Goal: Task Accomplishment & Management: Use online tool/utility

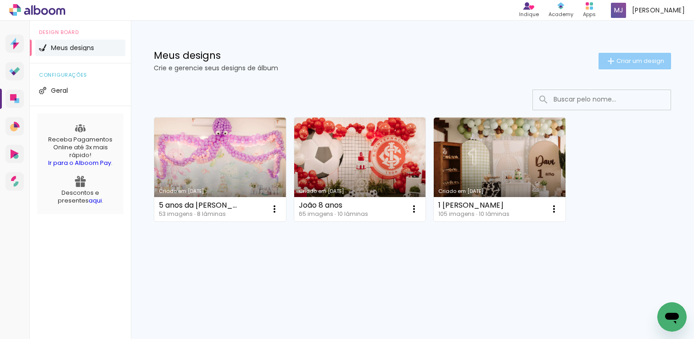
click at [658, 54] on paper-button "Criar um design" at bounding box center [635, 61] width 73 height 17
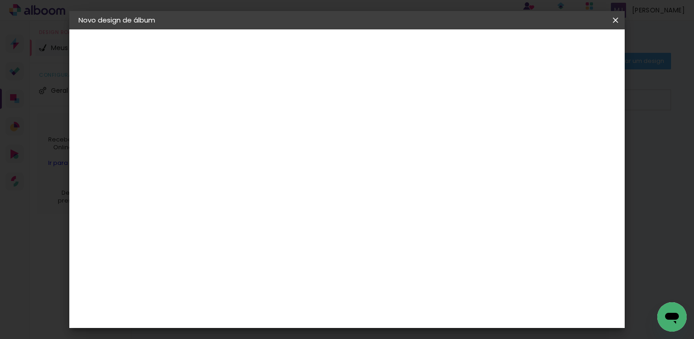
click at [229, 118] on input at bounding box center [229, 123] width 0 height 14
type input "E"
type input "Família"
type paper-input "Família"
click at [0, 0] on slot "Avançar" at bounding box center [0, 0] width 0 height 0
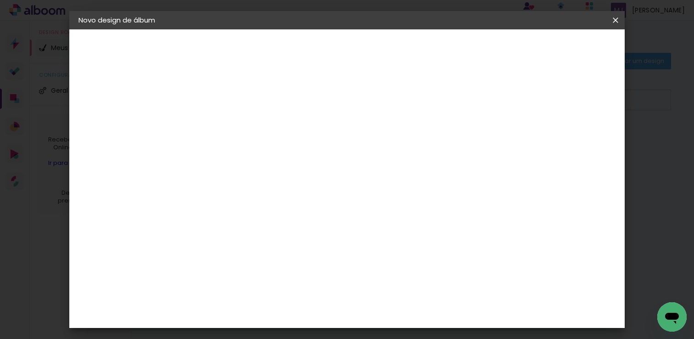
click at [298, 174] on input at bounding box center [252, 174] width 93 height 11
type input "go"
type paper-input "go"
click at [283, 213] on paper-item "Go image" at bounding box center [242, 209] width 81 height 24
click at [0, 0] on slot "Avançar" at bounding box center [0, 0] width 0 height 0
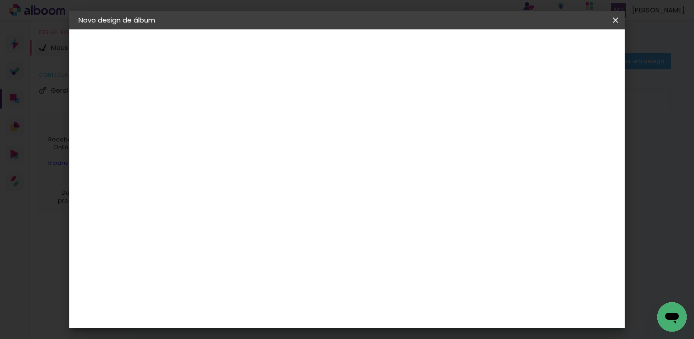
click at [264, 155] on input "text" at bounding box center [247, 160] width 36 height 14
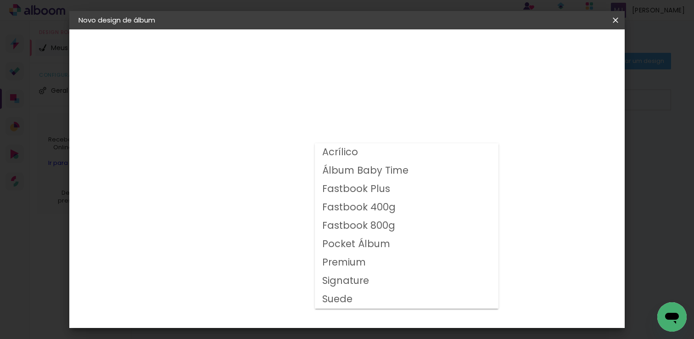
click at [0, 0] on slot "Fastbook 400g" at bounding box center [0, 0] width 0 height 0
type input "Fastbook 400g"
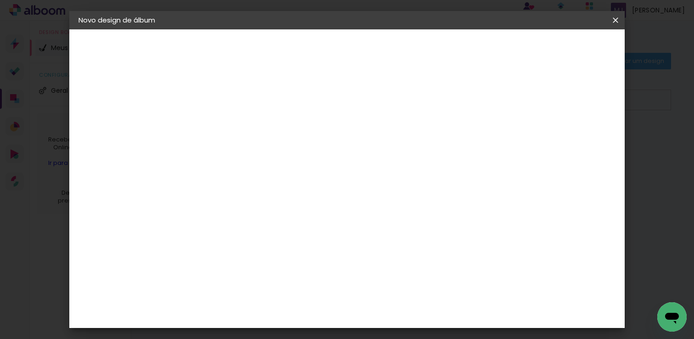
scroll to position [238, 0]
click at [0, 0] on slot "Avançar" at bounding box center [0, 0] width 0 height 0
click at [362, 103] on div at bounding box center [357, 99] width 8 height 8
type paper-checkbox "on"
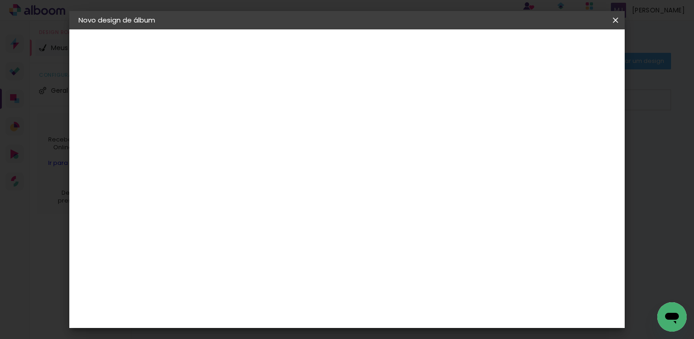
click at [414, 50] on span "Iniciar design" at bounding box center [400, 51] width 28 height 13
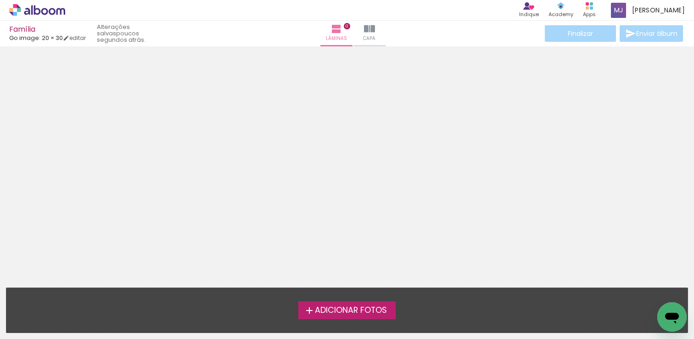
click at [365, 307] on span "Adicionar Fotos" at bounding box center [351, 310] width 72 height 8
click at [0, 0] on input "file" at bounding box center [0, 0] width 0 height 0
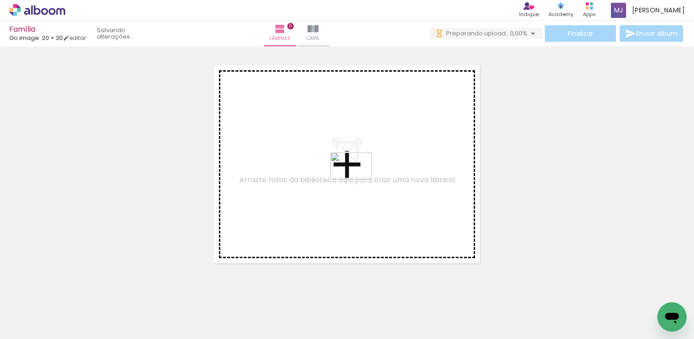
drag, startPoint x: 204, startPoint y: 315, endPoint x: 358, endPoint y: 180, distance: 205.3
click at [358, 180] on quentale-workspace at bounding box center [347, 169] width 694 height 339
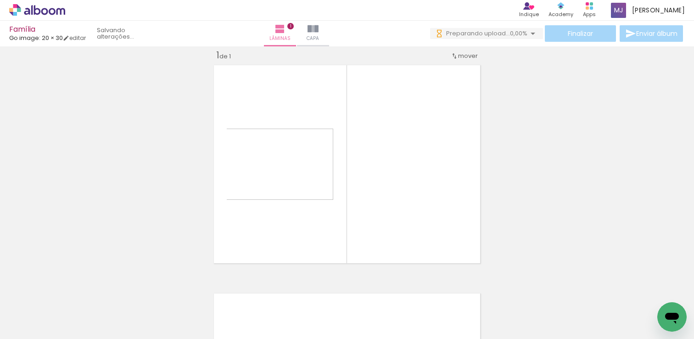
scroll to position [11, 0]
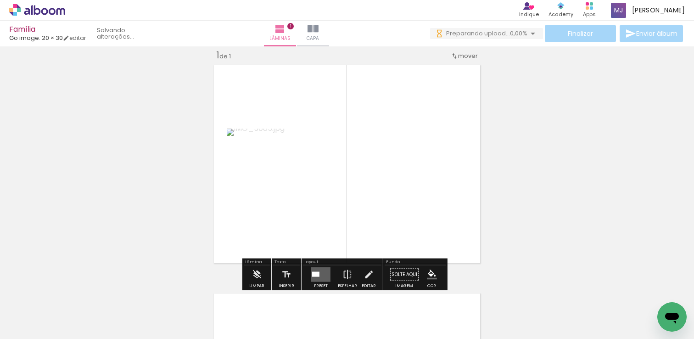
click at [446, 194] on quentale-layouter at bounding box center [347, 164] width 274 height 205
click at [322, 270] on quentale-layouter at bounding box center [320, 274] width 19 height 15
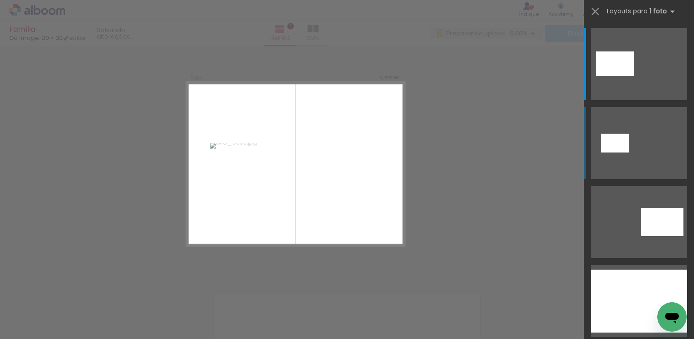
scroll to position [0, 0]
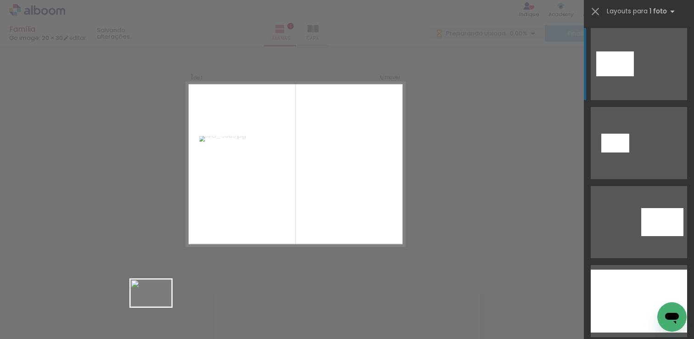
drag, startPoint x: 160, startPoint y: 317, endPoint x: 151, endPoint y: 316, distance: 8.3
click at [151, 316] on div at bounding box center [143, 308] width 45 height 30
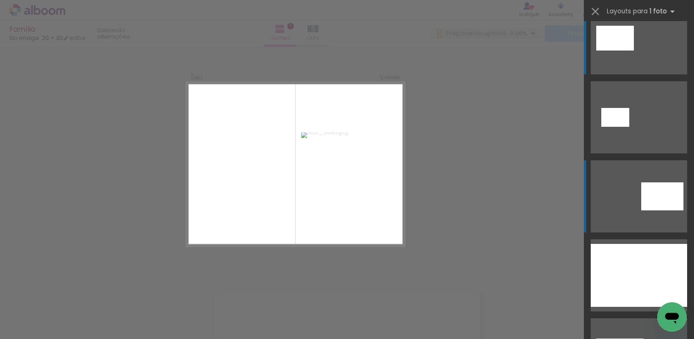
scroll to position [28, 0]
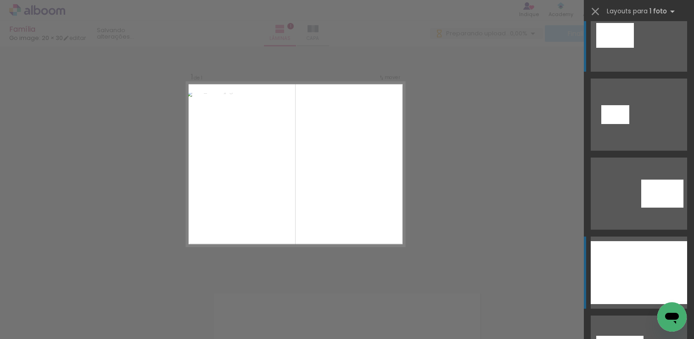
click at [626, 275] on div at bounding box center [639, 272] width 96 height 63
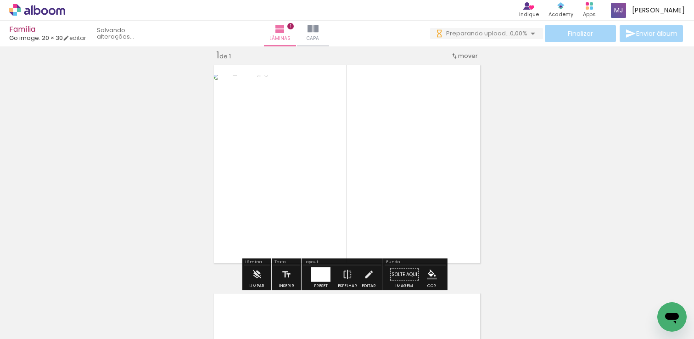
click at [517, 181] on div "Inserir lâmina 1 de 1" at bounding box center [347, 266] width 694 height 457
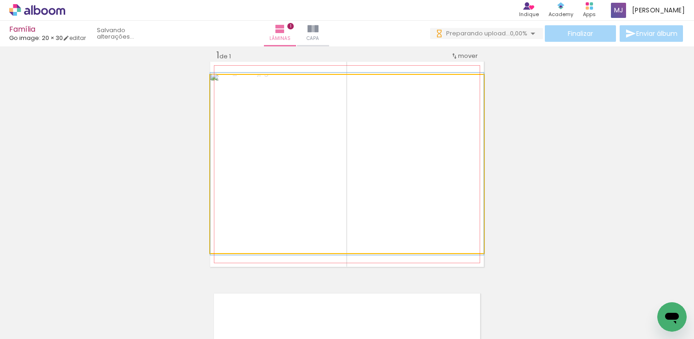
click at [394, 170] on quentale-photo at bounding box center [347, 164] width 274 height 178
drag, startPoint x: 438, startPoint y: 194, endPoint x: 432, endPoint y: 195, distance: 5.6
click at [438, 193] on quentale-photo at bounding box center [347, 164] width 274 height 178
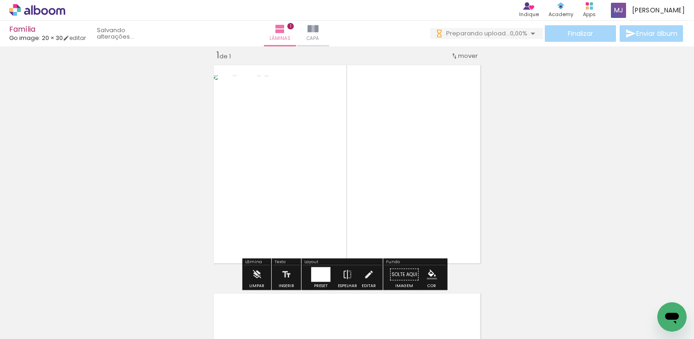
click at [316, 275] on div at bounding box center [320, 274] width 19 height 15
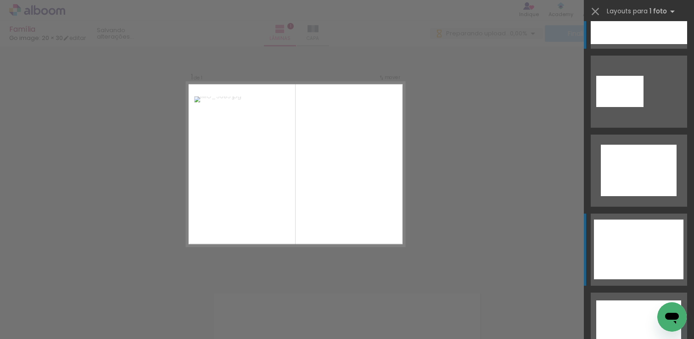
scroll to position [294, 0]
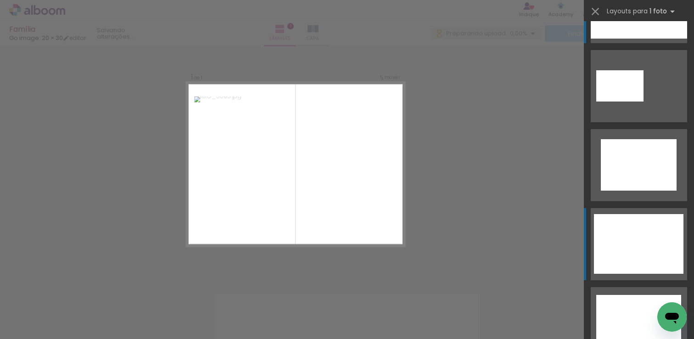
click at [630, 250] on div at bounding box center [639, 244] width 90 height 60
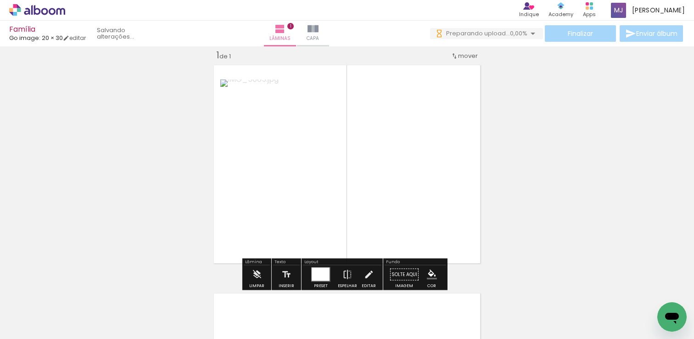
click at [389, 157] on quentale-photo at bounding box center [346, 163] width 253 height 169
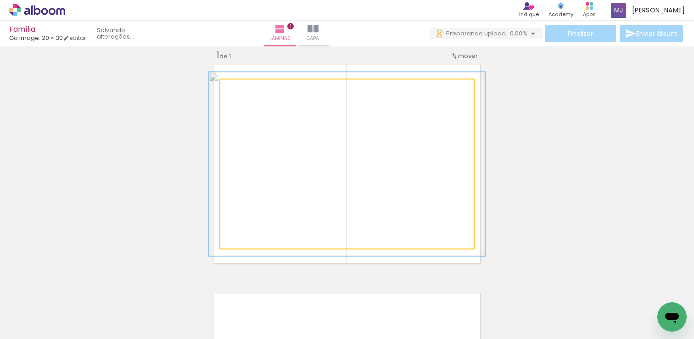
click at [241, 89] on div at bounding box center [245, 89] width 8 height 8
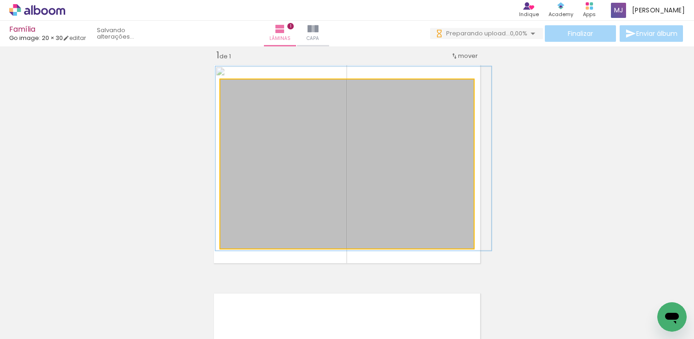
drag, startPoint x: 314, startPoint y: 129, endPoint x: 317, endPoint y: 124, distance: 6.0
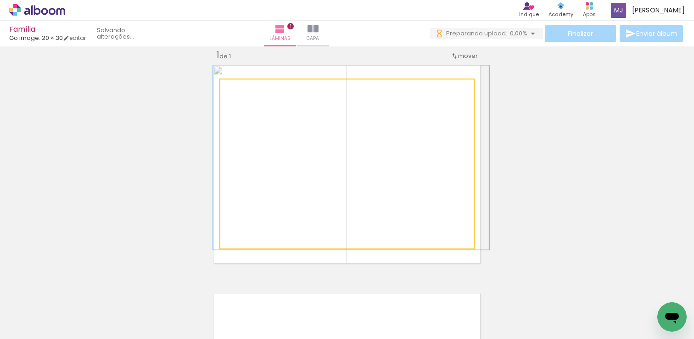
click at [313, 123] on quentale-photo at bounding box center [346, 163] width 253 height 169
click at [312, 123] on quentale-photo at bounding box center [346, 163] width 253 height 169
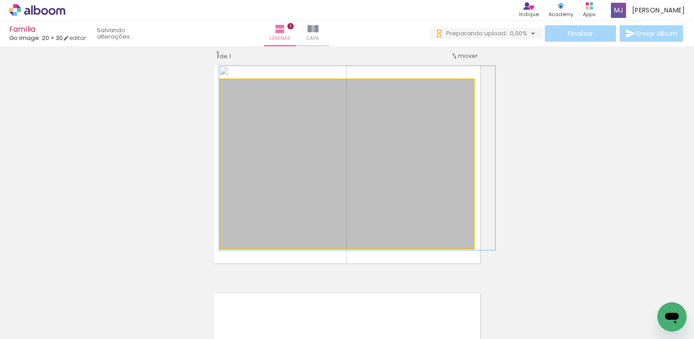
drag, startPoint x: 318, startPoint y: 123, endPoint x: 324, endPoint y: 124, distance: 6.0
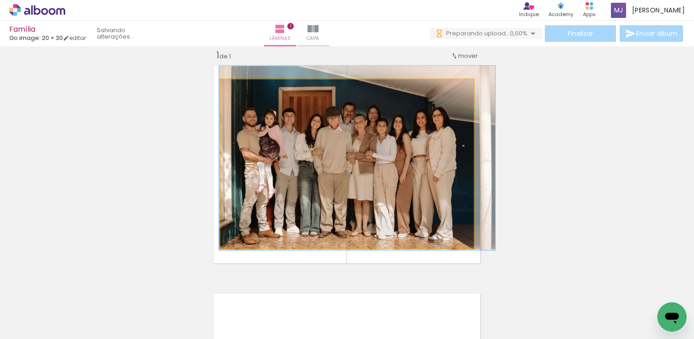
click at [388, 142] on quentale-photo at bounding box center [346, 163] width 253 height 169
click at [407, 150] on quentale-photo at bounding box center [346, 163] width 253 height 169
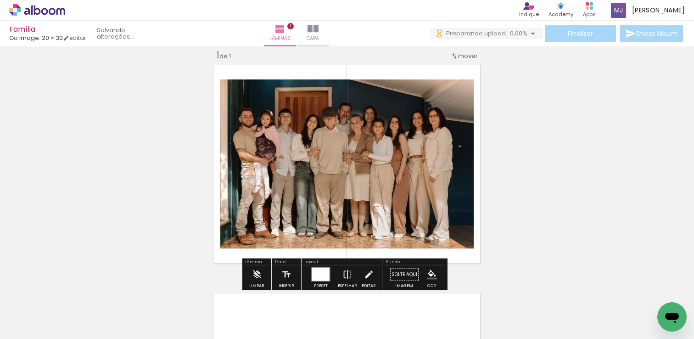
click at [404, 151] on quentale-photo at bounding box center [346, 163] width 253 height 169
click at [566, 128] on div "Inserir lâmina 1 de 1" at bounding box center [347, 266] width 694 height 457
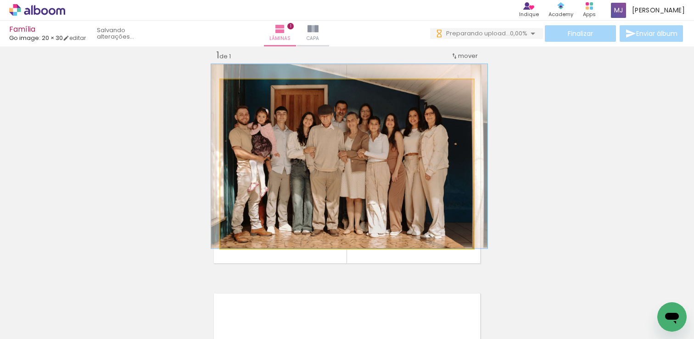
drag, startPoint x: 349, startPoint y: 164, endPoint x: 344, endPoint y: 162, distance: 6.0
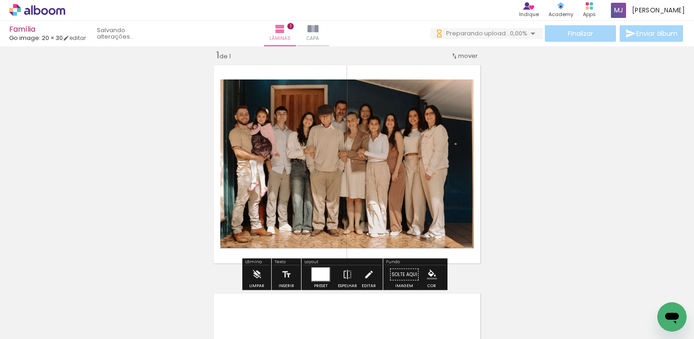
click at [604, 165] on div "Inserir lâmina 1 de 1" at bounding box center [347, 266] width 694 height 457
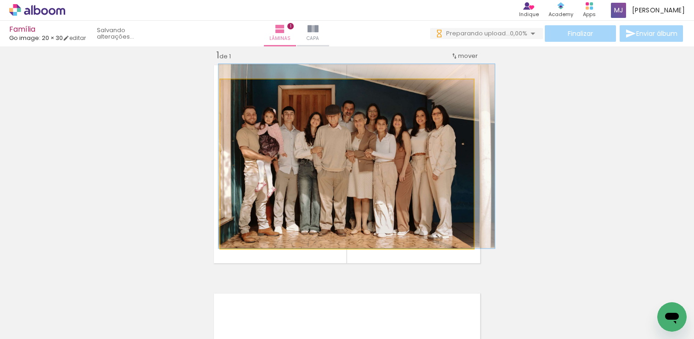
drag, startPoint x: 400, startPoint y: 196, endPoint x: 408, endPoint y: 196, distance: 7.4
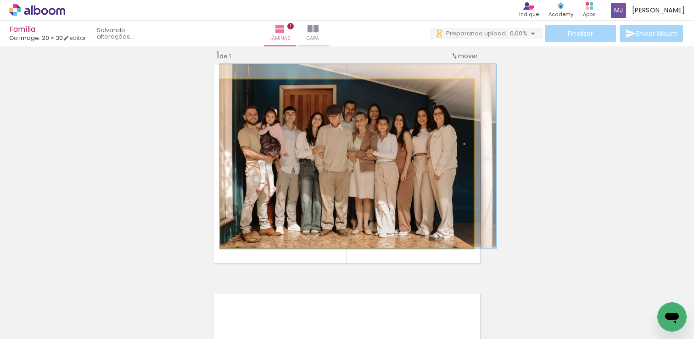
drag, startPoint x: 411, startPoint y: 195, endPoint x: 417, endPoint y: 195, distance: 6.0
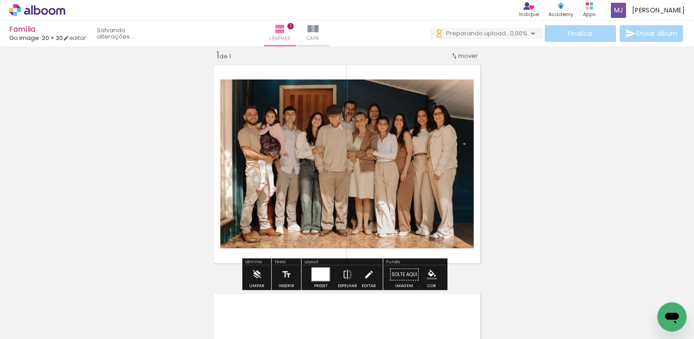
click at [662, 188] on div "Inserir lâmina 1 de 1" at bounding box center [347, 266] width 694 height 457
click at [433, 164] on quentale-photo at bounding box center [346, 163] width 253 height 169
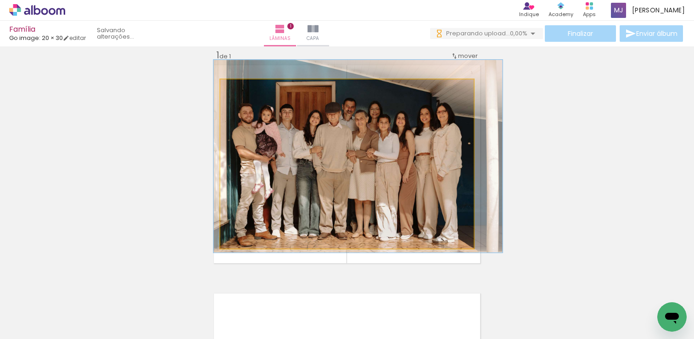
type paper-slider "114"
click at [243, 89] on div at bounding box center [247, 89] width 8 height 8
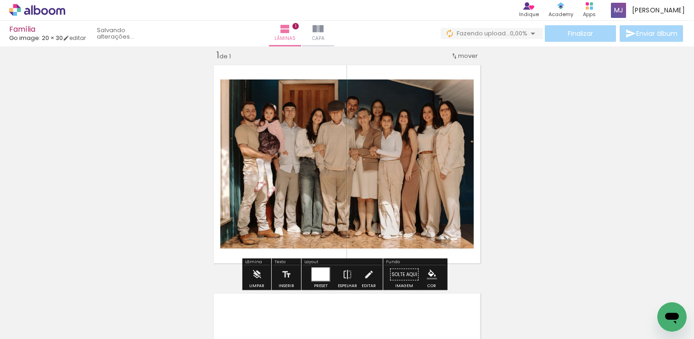
click at [556, 163] on div "Inserir lâmina 1 de 1" at bounding box center [347, 266] width 694 height 457
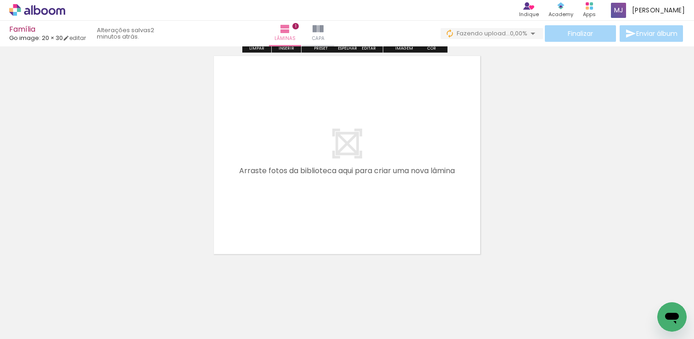
scroll to position [257, 0]
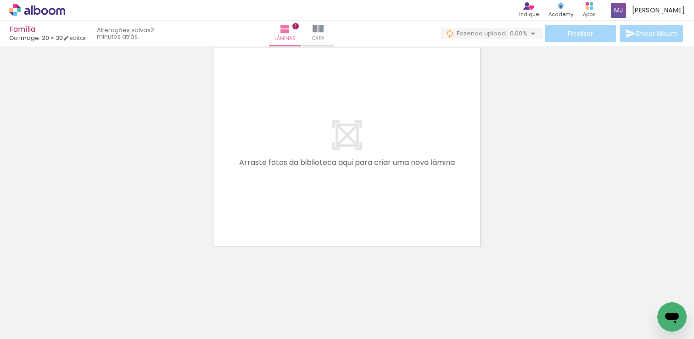
click at [647, 182] on div "Inserir lâmina 1 de 1" at bounding box center [347, 20] width 694 height 457
click at [588, 178] on div "Inserir lâmina 1 de 1" at bounding box center [347, 20] width 694 height 457
click at [504, 163] on div "Inserir lâmina 1 de 1" at bounding box center [347, 20] width 694 height 457
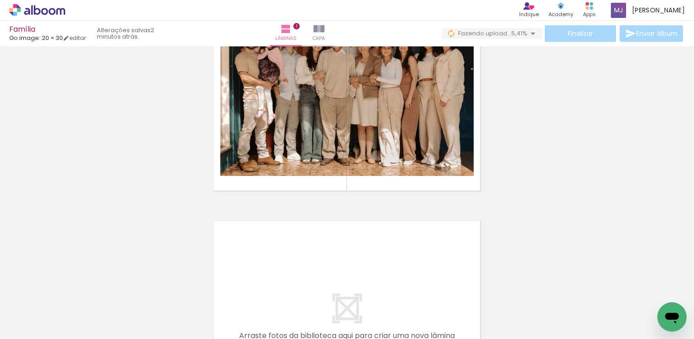
scroll to position [0, 0]
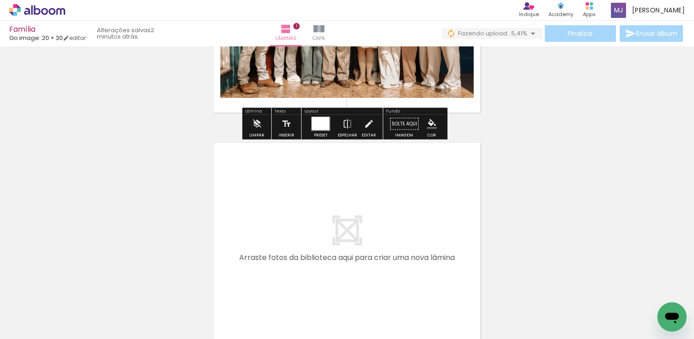
click at [304, 174] on quentale-layouter at bounding box center [347, 241] width 274 height 205
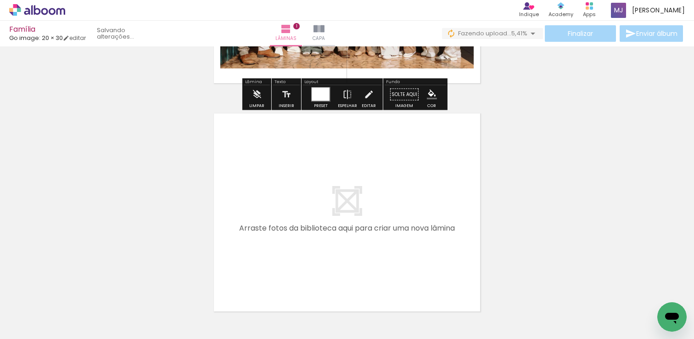
scroll to position [230, 0]
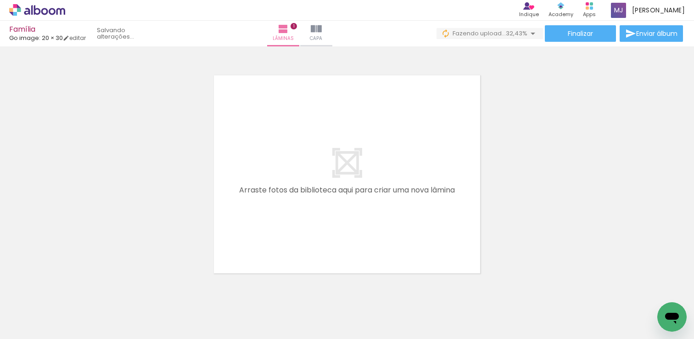
click at [47, 323] on paper-button "Adicionar Fotos" at bounding box center [28, 326] width 45 height 15
click at [0, 0] on input "file" at bounding box center [0, 0] width 0 height 0
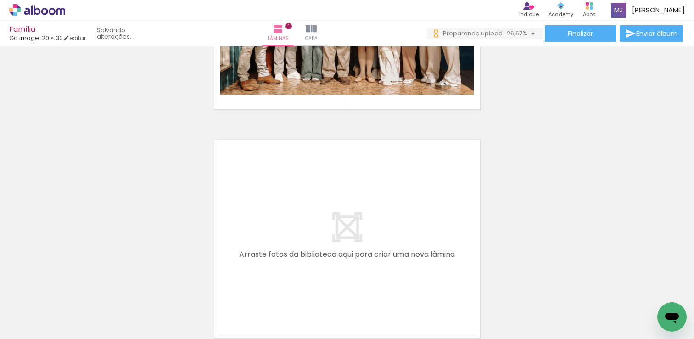
scroll to position [257, 0]
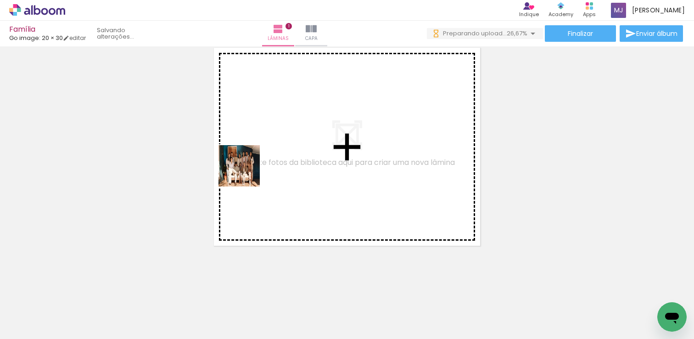
drag, startPoint x: 95, startPoint y: 306, endPoint x: 283, endPoint y: 141, distance: 250.5
click at [283, 141] on quentale-workspace at bounding box center [347, 169] width 694 height 339
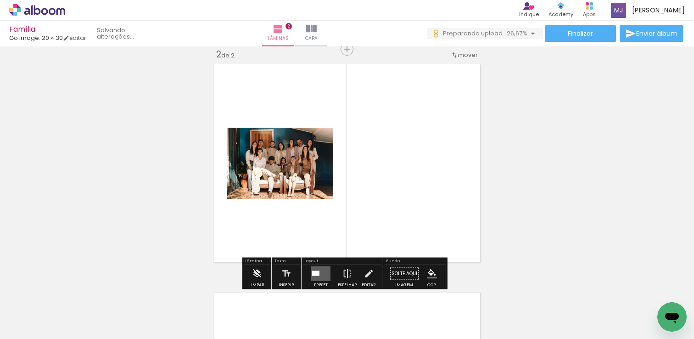
scroll to position [240, 0]
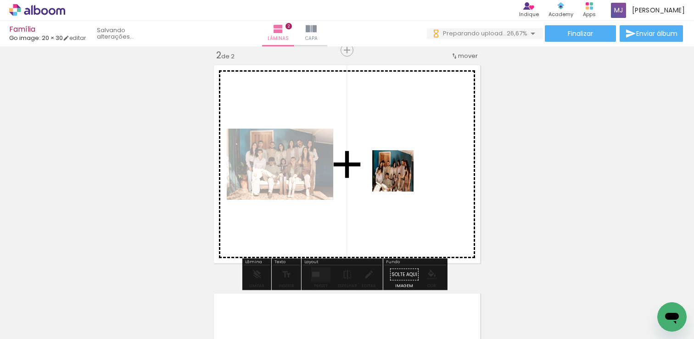
drag, startPoint x: 150, startPoint y: 306, endPoint x: 401, endPoint y: 171, distance: 284.9
click at [401, 171] on quentale-workspace at bounding box center [347, 169] width 694 height 339
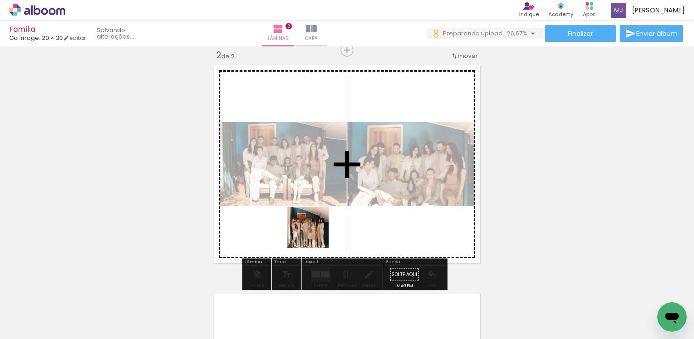
drag, startPoint x: 263, startPoint y: 311, endPoint x: 317, endPoint y: 227, distance: 100.0
click at [317, 227] on quentale-workspace at bounding box center [347, 169] width 694 height 339
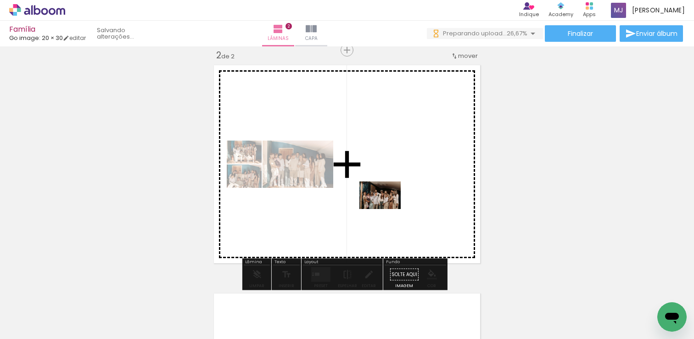
drag, startPoint x: 305, startPoint y: 315, endPoint x: 387, endPoint y: 209, distance: 134.5
click at [387, 209] on quentale-workspace at bounding box center [347, 169] width 694 height 339
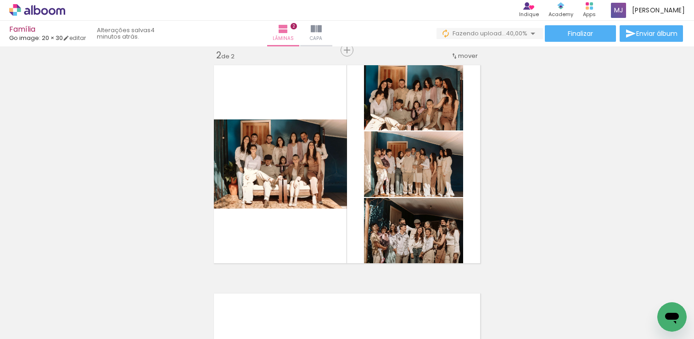
scroll to position [0, 251]
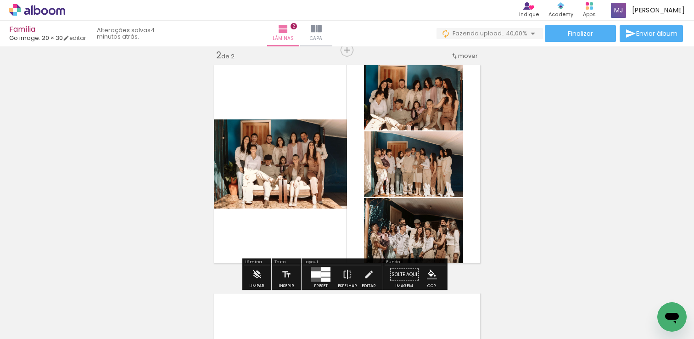
click at [317, 269] on quentale-layouter at bounding box center [320, 274] width 19 height 15
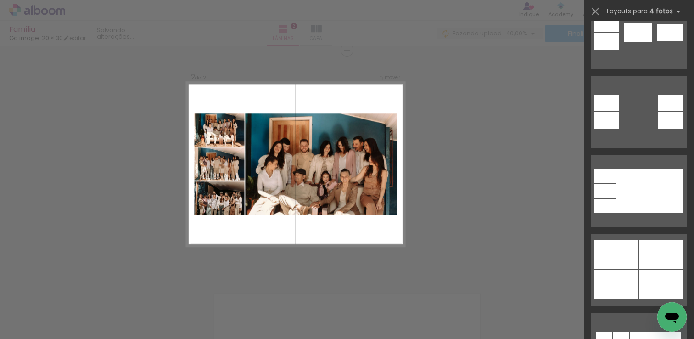
scroll to position [605, 0]
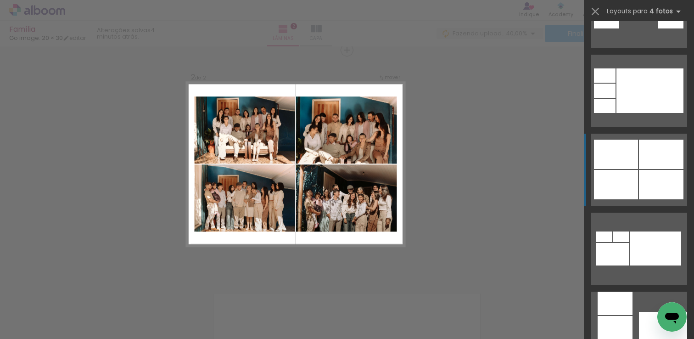
click at [625, 184] on div at bounding box center [616, 184] width 44 height 29
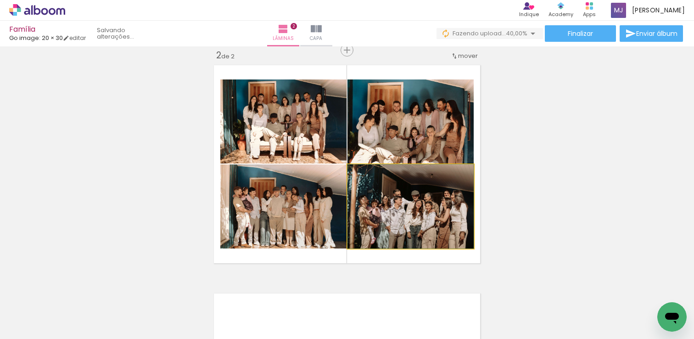
click at [422, 214] on quentale-photo at bounding box center [411, 206] width 126 height 84
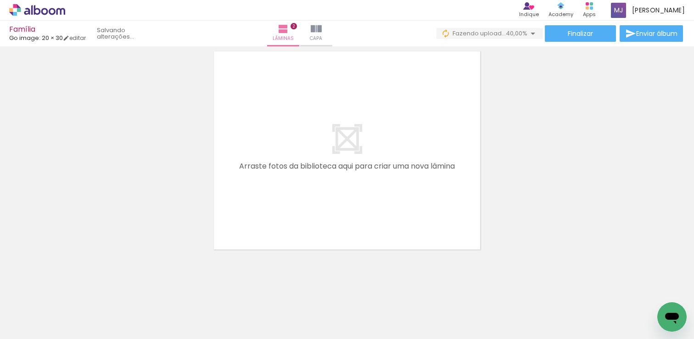
scroll to position [0, 214]
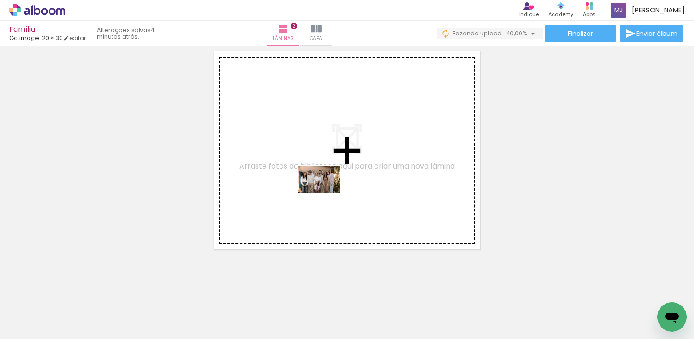
drag, startPoint x: 138, startPoint y: 314, endPoint x: 326, endPoint y: 193, distance: 223.5
click at [326, 193] on quentale-workspace at bounding box center [347, 169] width 694 height 339
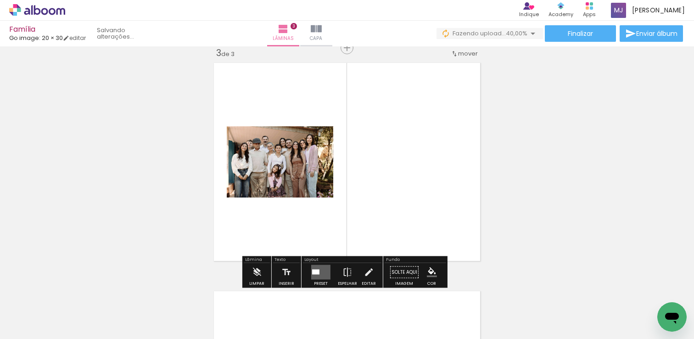
scroll to position [468, 0]
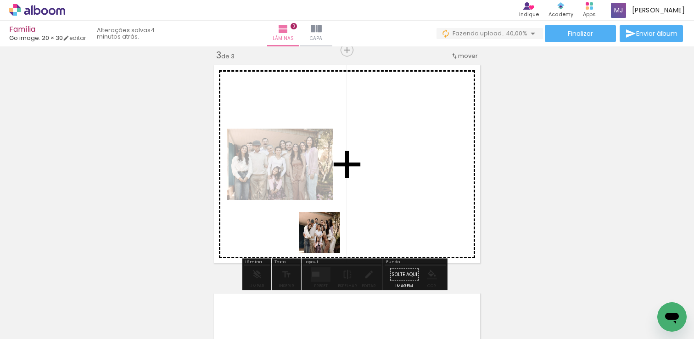
drag, startPoint x: 244, startPoint y: 316, endPoint x: 383, endPoint y: 203, distance: 179.8
click at [383, 203] on quentale-workspace at bounding box center [347, 169] width 694 height 339
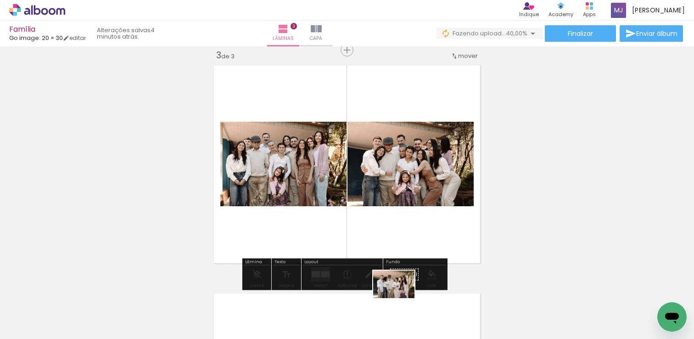
drag, startPoint x: 400, startPoint y: 313, endPoint x: 401, endPoint y: 298, distance: 14.7
click at [401, 298] on div at bounding box center [392, 308] width 45 height 30
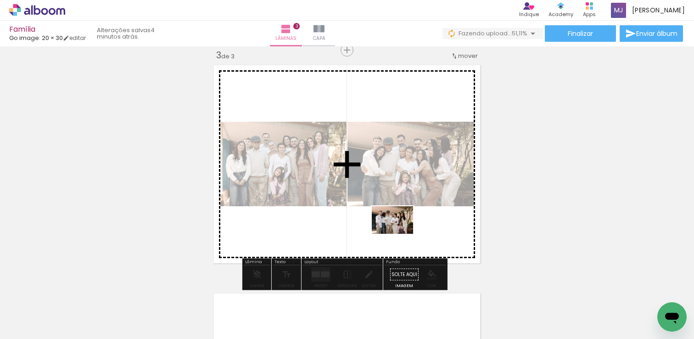
drag, startPoint x: 396, startPoint y: 313, endPoint x: 399, endPoint y: 234, distance: 79.0
click at [399, 234] on quentale-workspace at bounding box center [347, 169] width 694 height 339
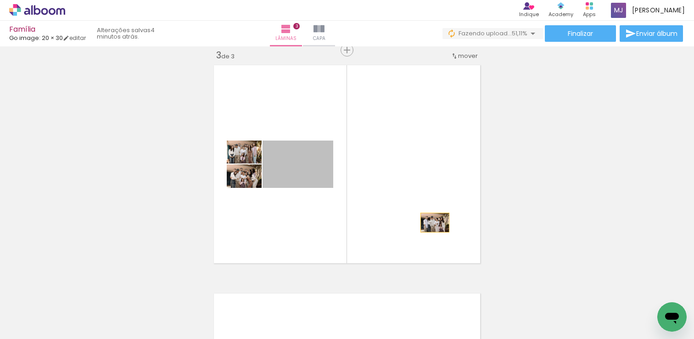
drag, startPoint x: 306, startPoint y: 159, endPoint x: 528, endPoint y: 214, distance: 229.0
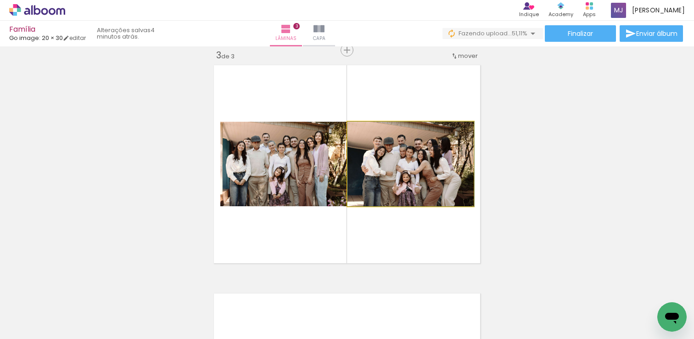
drag, startPoint x: 404, startPoint y: 185, endPoint x: 532, endPoint y: 202, distance: 128.8
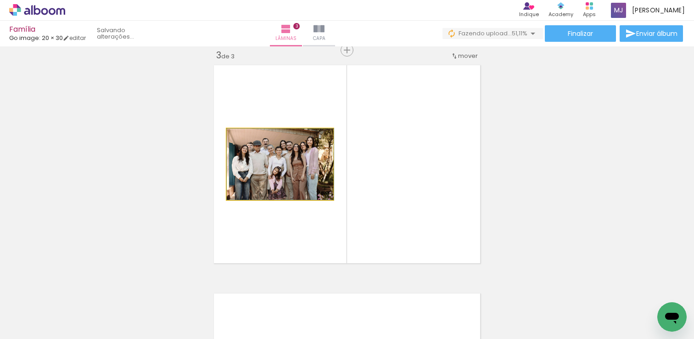
drag, startPoint x: 295, startPoint y: 175, endPoint x: 556, endPoint y: 170, distance: 260.8
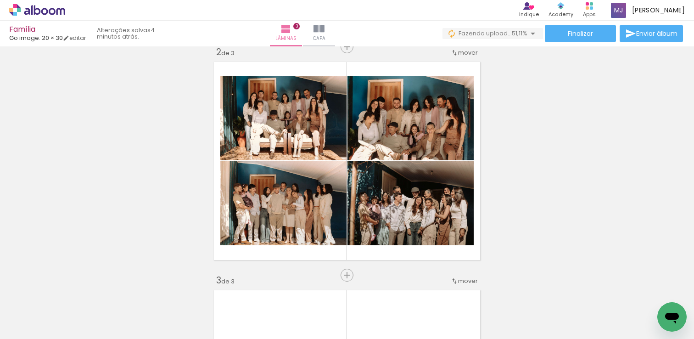
scroll to position [249, 0]
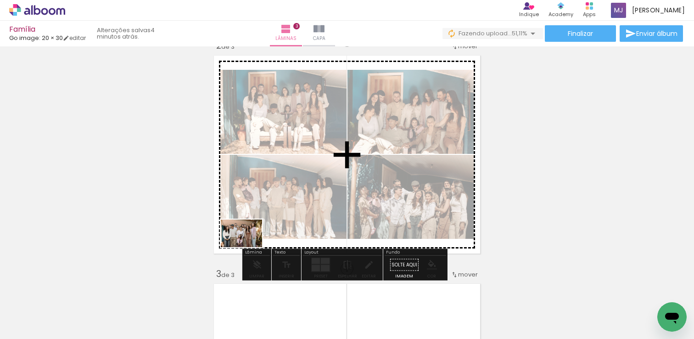
drag, startPoint x: 141, startPoint y: 322, endPoint x: 248, endPoint y: 247, distance: 130.9
click at [248, 247] on quentale-workspace at bounding box center [347, 169] width 694 height 339
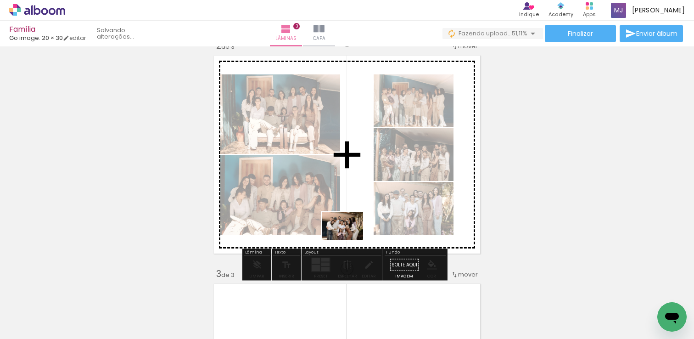
drag, startPoint x: 229, startPoint y: 314, endPoint x: 349, endPoint y: 240, distance: 141.2
click at [349, 240] on quentale-workspace at bounding box center [347, 169] width 694 height 339
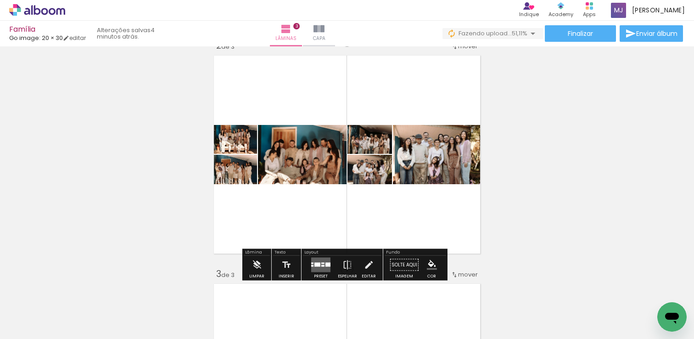
click at [321, 263] on div at bounding box center [322, 263] width 3 height 1
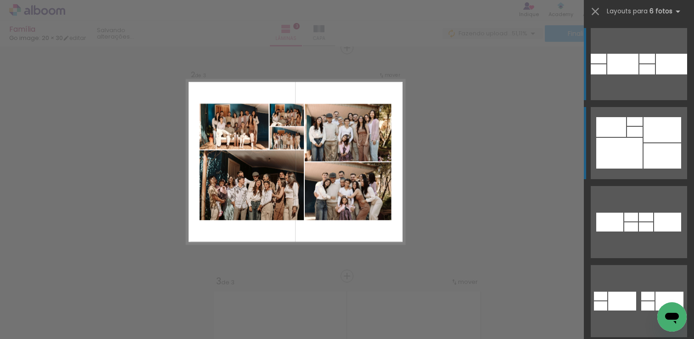
scroll to position [240, 0]
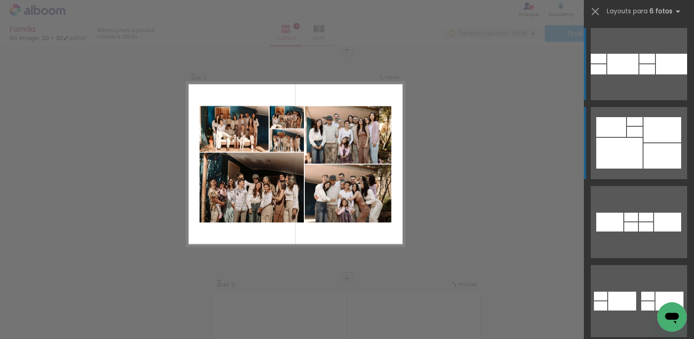
click at [613, 157] on div at bounding box center [619, 153] width 46 height 31
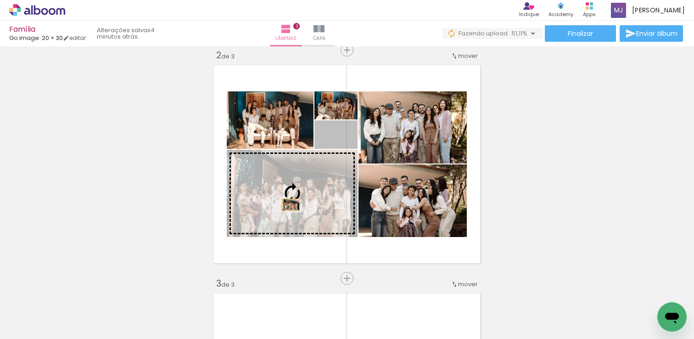
drag, startPoint x: 353, startPoint y: 128, endPoint x: 287, endPoint y: 204, distance: 100.6
click at [0, 0] on slot at bounding box center [0, 0] width 0 height 0
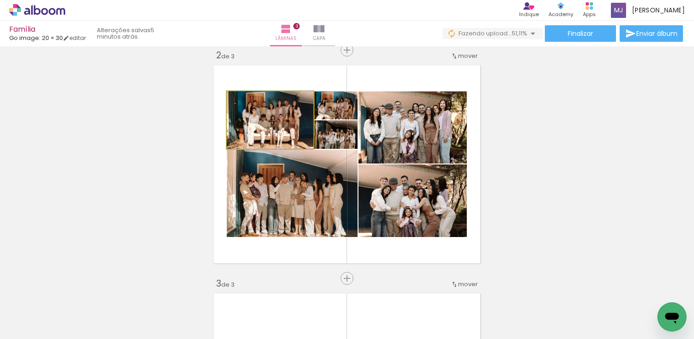
click at [276, 129] on quentale-photo at bounding box center [270, 119] width 87 height 57
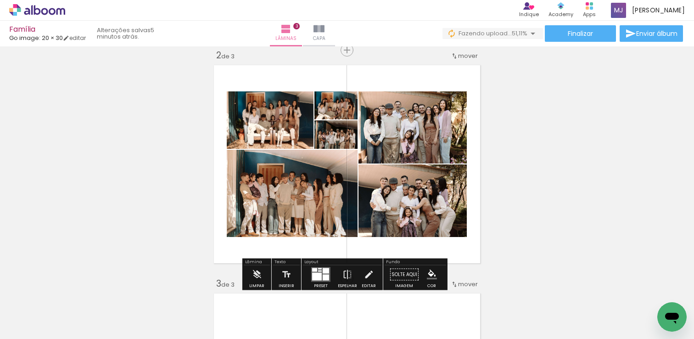
click at [577, 195] on div "Inserir lâmina 1 de 3 Inserir lâmina 2 de 3 Inserir lâmina 3 de 3" at bounding box center [347, 266] width 694 height 913
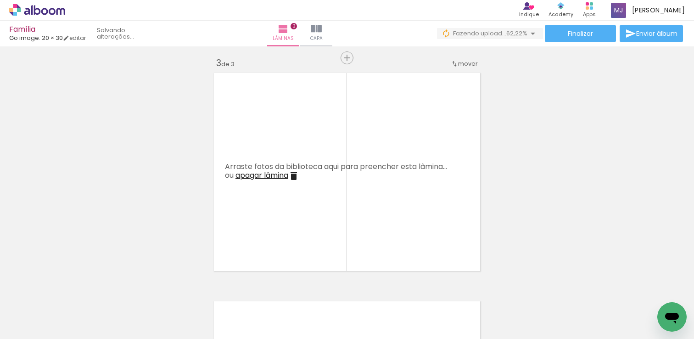
scroll to position [462, 0]
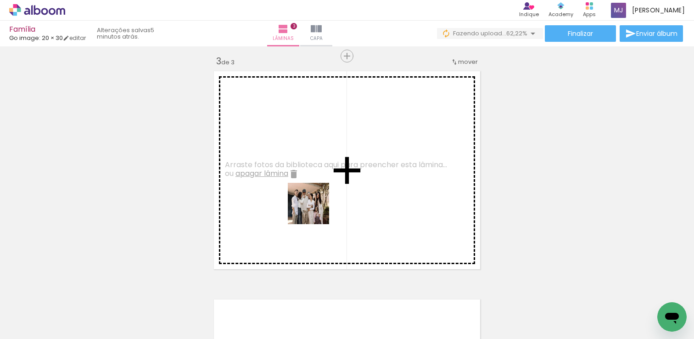
drag, startPoint x: 347, startPoint y: 313, endPoint x: 301, endPoint y: 179, distance: 141.7
click at [301, 179] on quentale-workspace at bounding box center [347, 169] width 694 height 339
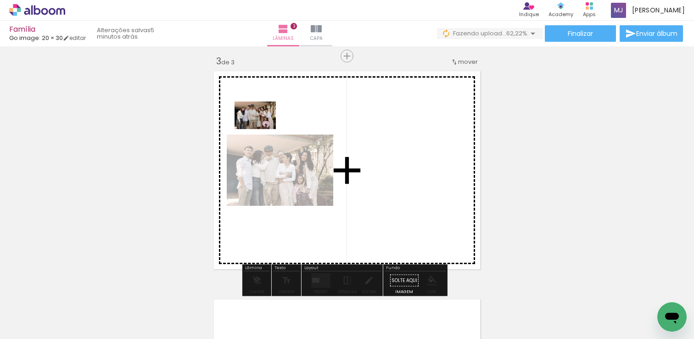
drag, startPoint x: 481, startPoint y: 306, endPoint x: 262, endPoint y: 129, distance: 281.3
click at [262, 129] on quentale-workspace at bounding box center [347, 169] width 694 height 339
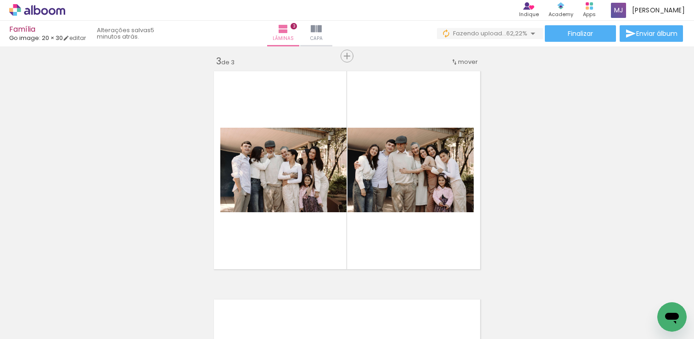
scroll to position [0, 637]
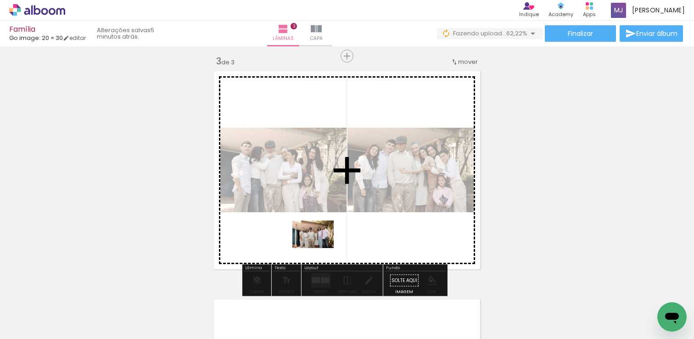
drag, startPoint x: 224, startPoint y: 314, endPoint x: 320, endPoint y: 248, distance: 116.9
click at [320, 248] on quentale-workspace at bounding box center [347, 169] width 694 height 339
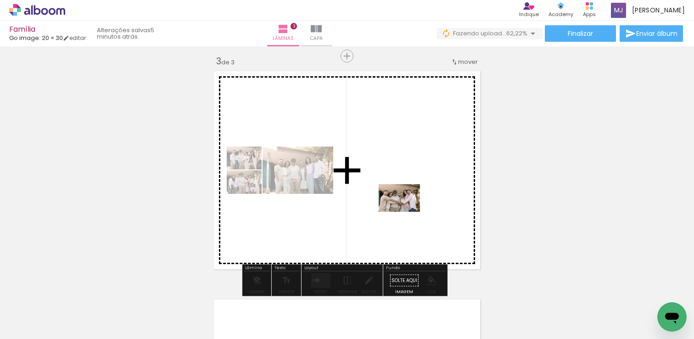
drag, startPoint x: 296, startPoint y: 303, endPoint x: 406, endPoint y: 212, distance: 142.8
click at [406, 212] on quentale-workspace at bounding box center [347, 169] width 694 height 339
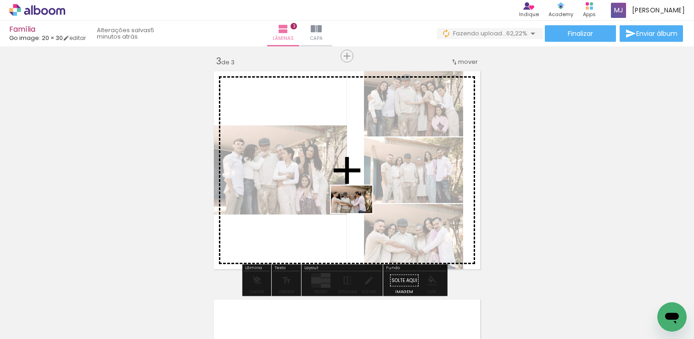
drag, startPoint x: 346, startPoint y: 302, endPoint x: 359, endPoint y: 213, distance: 90.1
click at [359, 213] on quentale-workspace at bounding box center [347, 169] width 694 height 339
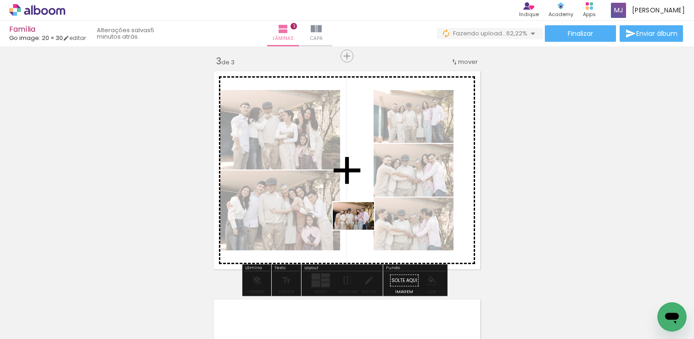
drag, startPoint x: 391, startPoint y: 318, endPoint x: 360, endPoint y: 230, distance: 93.6
click at [360, 230] on quentale-workspace at bounding box center [347, 169] width 694 height 339
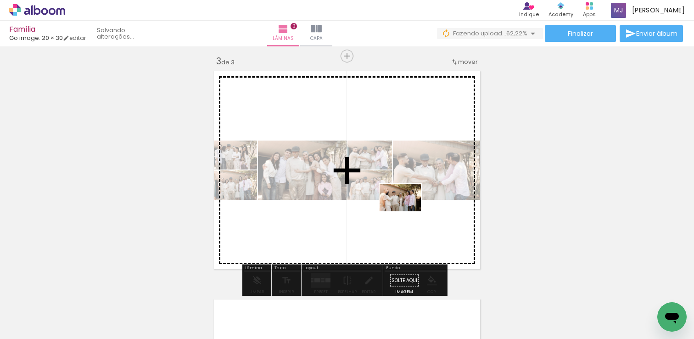
drag, startPoint x: 486, startPoint y: 302, endPoint x: 407, endPoint y: 212, distance: 119.1
click at [407, 212] on quentale-workspace at bounding box center [347, 169] width 694 height 339
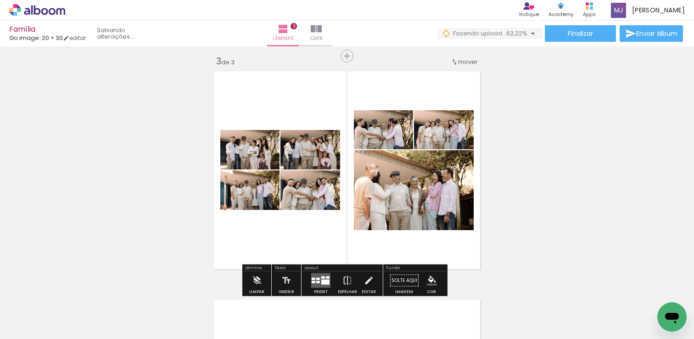
click at [326, 274] on quentale-layouter at bounding box center [320, 280] width 19 height 15
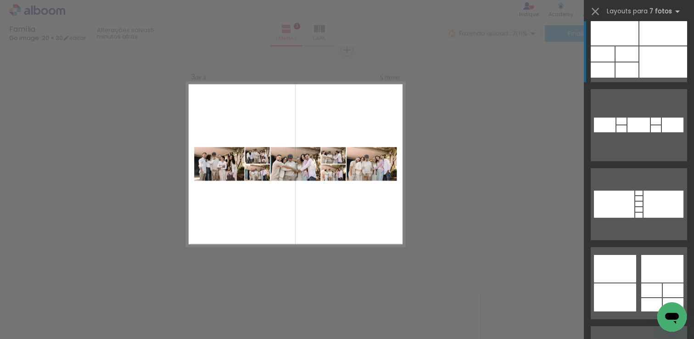
scroll to position [276, 0]
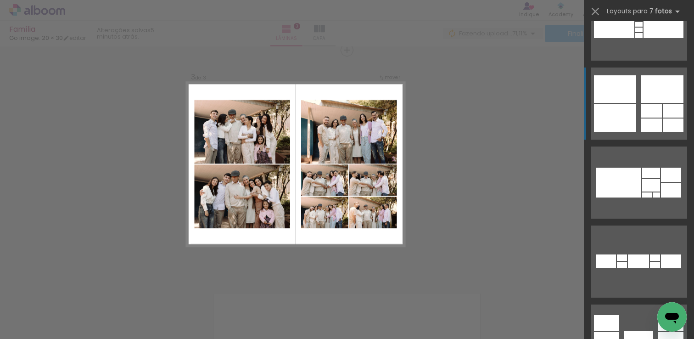
click at [642, 118] on div at bounding box center [651, 124] width 21 height 13
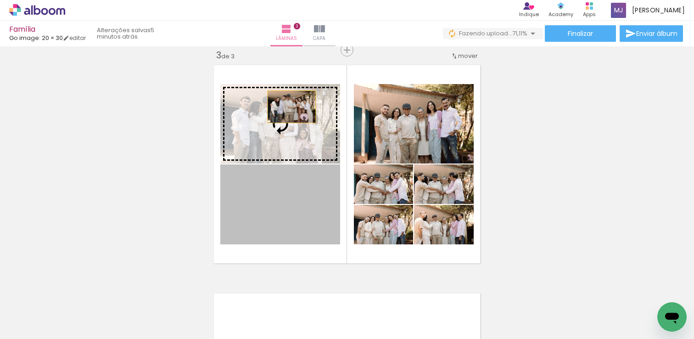
drag, startPoint x: 291, startPoint y: 203, endPoint x: 288, endPoint y: 107, distance: 96.4
click at [0, 0] on slot at bounding box center [0, 0] width 0 height 0
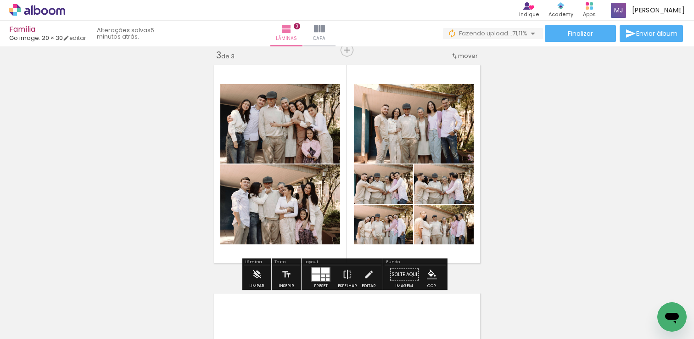
click at [447, 231] on div "Largura Cor" at bounding box center [443, 229] width 17 height 14
click at [463, 231] on quentale-photo at bounding box center [444, 224] width 60 height 39
click at [600, 220] on div "Inserir lâmina 1 de 3 Inserir lâmina 2 de 3 Inserir lâmina 3 de 3" at bounding box center [347, 38] width 694 height 913
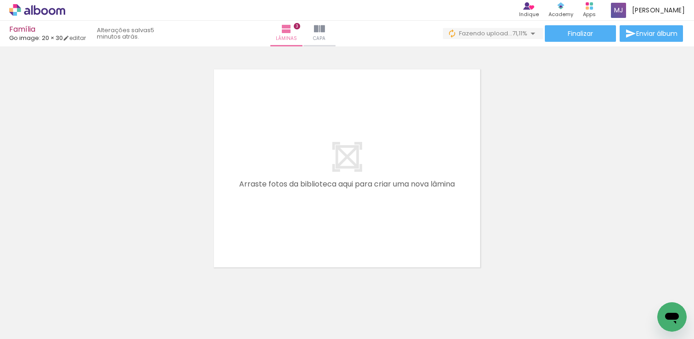
scroll to position [0, 193]
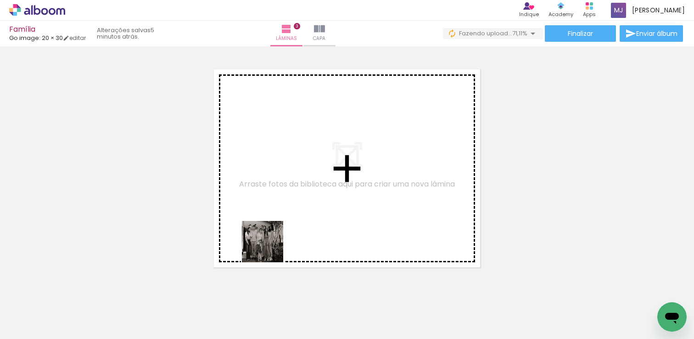
drag, startPoint x: 220, startPoint y: 314, endPoint x: 293, endPoint y: 255, distance: 94.1
click at [281, 225] on quentale-workspace at bounding box center [347, 169] width 694 height 339
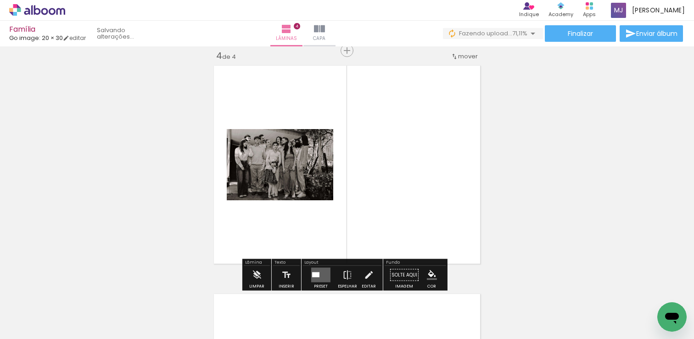
scroll to position [696, 0]
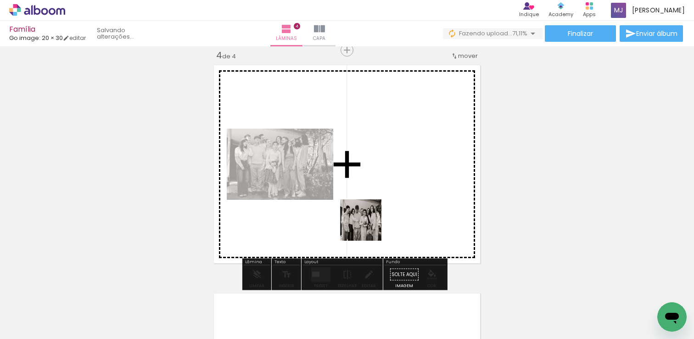
drag, startPoint x: 319, startPoint y: 311, endPoint x: 378, endPoint y: 216, distance: 112.0
click at [378, 215] on quentale-workspace at bounding box center [347, 169] width 694 height 339
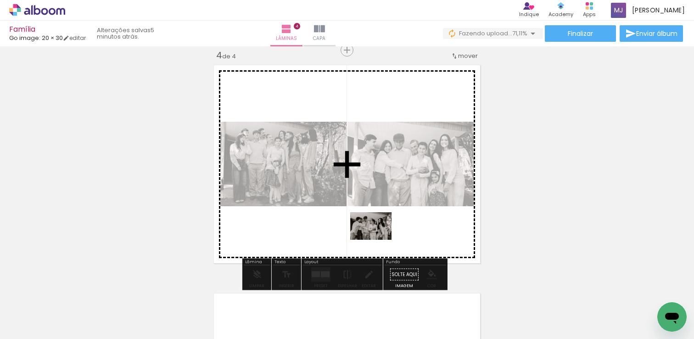
drag, startPoint x: 372, startPoint y: 298, endPoint x: 378, endPoint y: 240, distance: 59.1
click at [378, 240] on quentale-workspace at bounding box center [347, 169] width 694 height 339
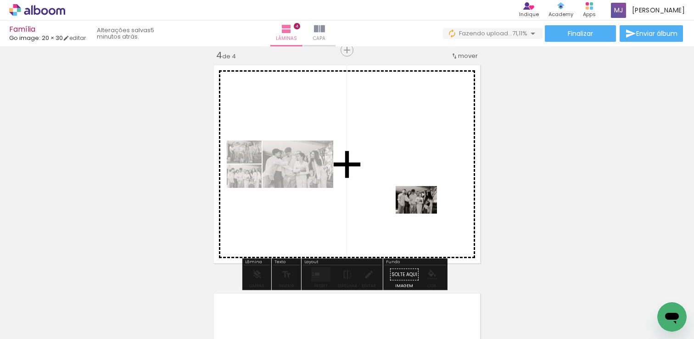
drag, startPoint x: 459, startPoint y: 311, endPoint x: 423, endPoint y: 213, distance: 103.5
click at [423, 213] on quentale-workspace at bounding box center [347, 169] width 694 height 339
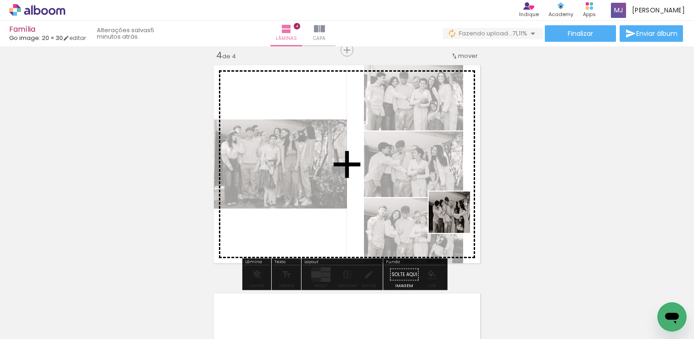
drag, startPoint x: 529, startPoint y: 311, endPoint x: 456, endPoint y: 219, distance: 117.4
click at [456, 219] on quentale-workspace at bounding box center [347, 169] width 694 height 339
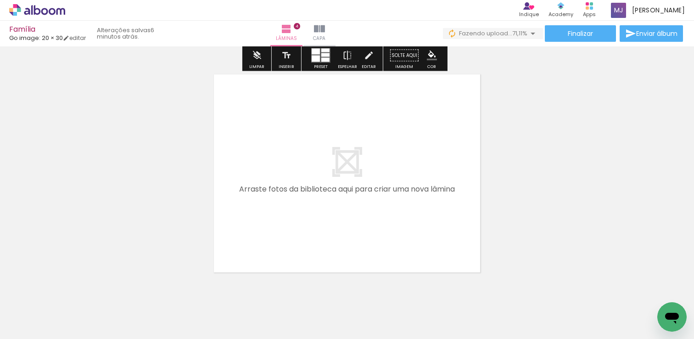
scroll to position [923, 0]
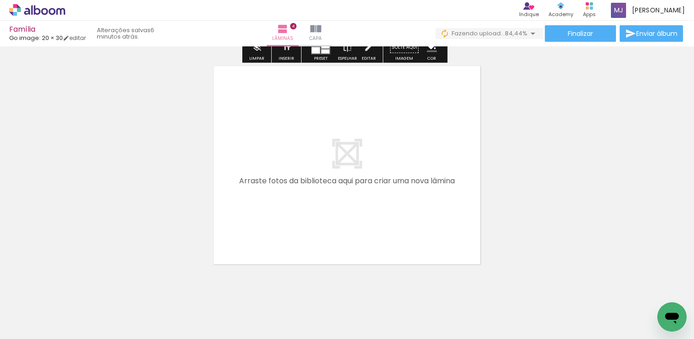
drag, startPoint x: 248, startPoint y: 311, endPoint x: 263, endPoint y: 183, distance: 129.3
click at [263, 183] on quentale-workspace at bounding box center [347, 169] width 694 height 339
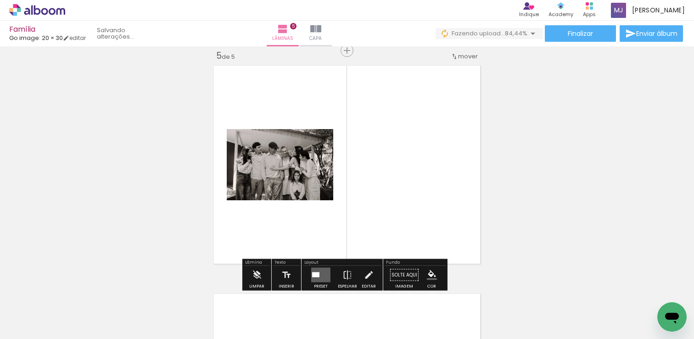
scroll to position [924, 0]
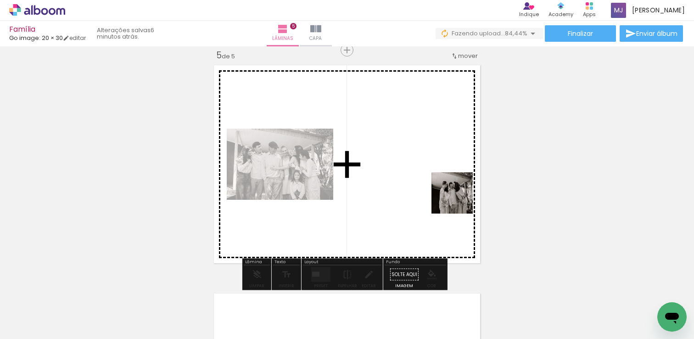
drag, startPoint x: 499, startPoint y: 314, endPoint x: 459, endPoint y: 200, distance: 120.5
click at [459, 200] on quentale-workspace at bounding box center [347, 169] width 694 height 339
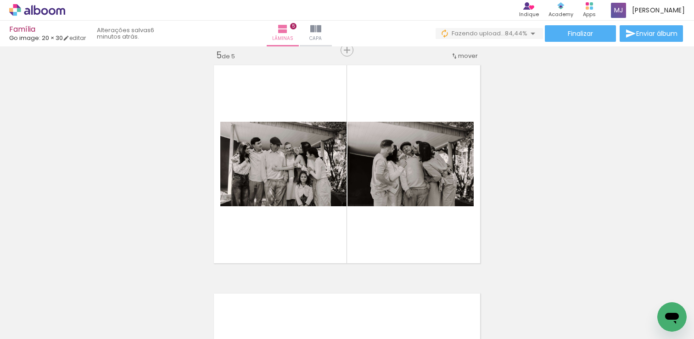
scroll to position [0, 1424]
